Goal: Complete application form: Complete application form

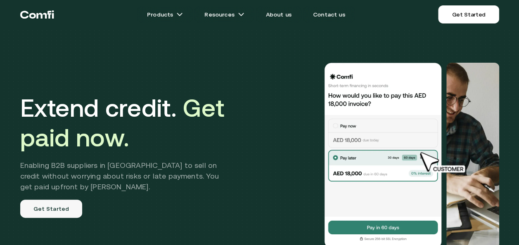
click at [45, 207] on link "Get Started" at bounding box center [51, 209] width 62 height 18
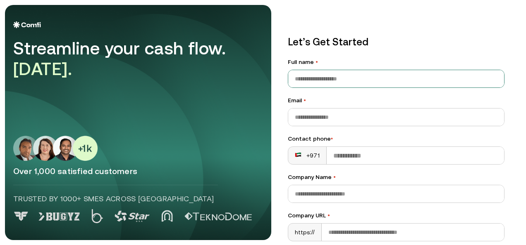
click at [327, 75] on input "Full name •" at bounding box center [396, 78] width 216 height 17
type input "**********"
click at [329, 155] on input "Contact phone •" at bounding box center [414, 155] width 177 height 17
click at [303, 155] on div "+971" at bounding box center [307, 156] width 25 height 8
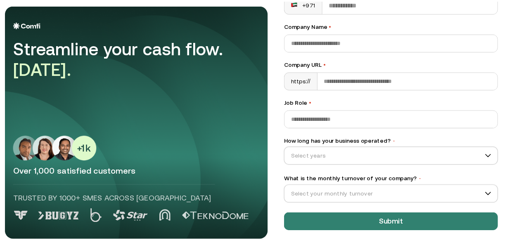
scroll to position [155, 0]
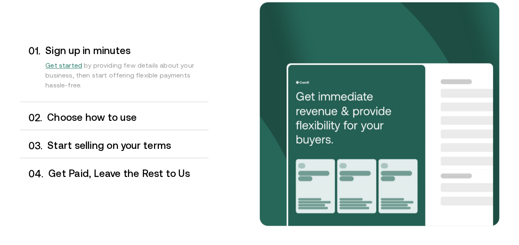
scroll to position [681, 0]
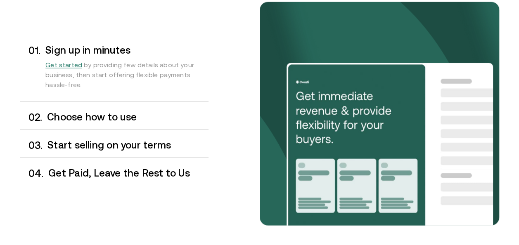
click at [119, 114] on h3 "Choose how to use" at bounding box center [127, 117] width 161 height 11
